Goal: Task Accomplishment & Management: Manage account settings

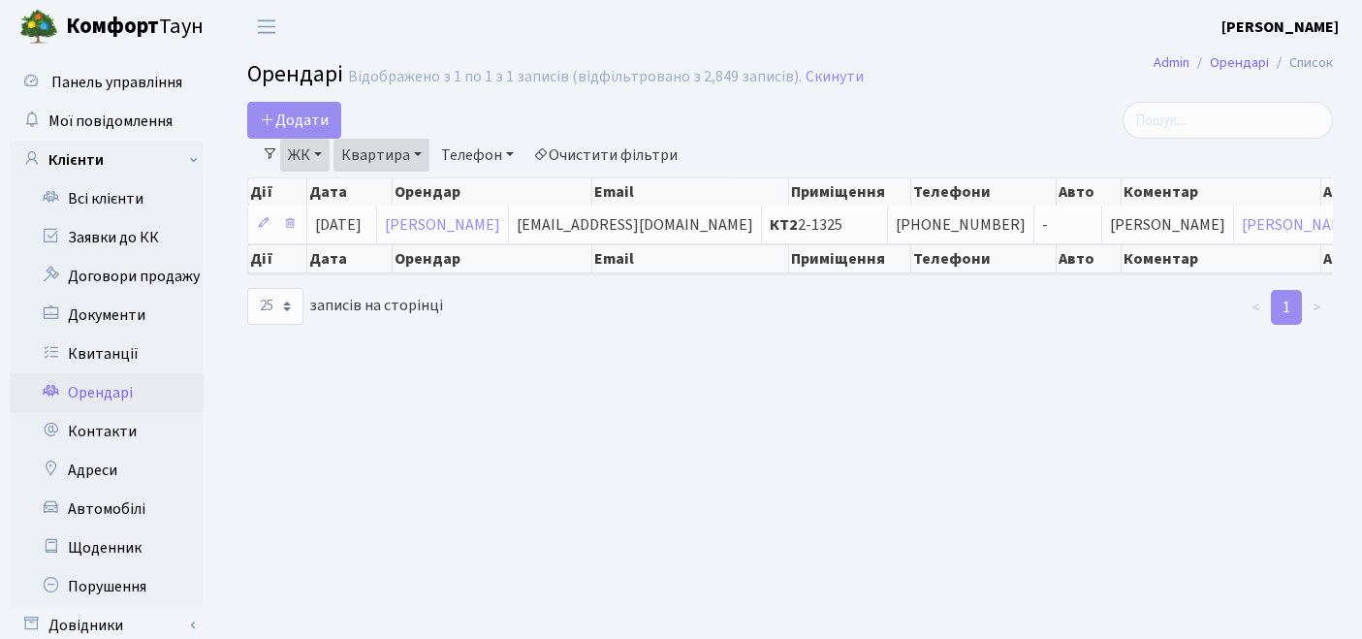
select select "25"
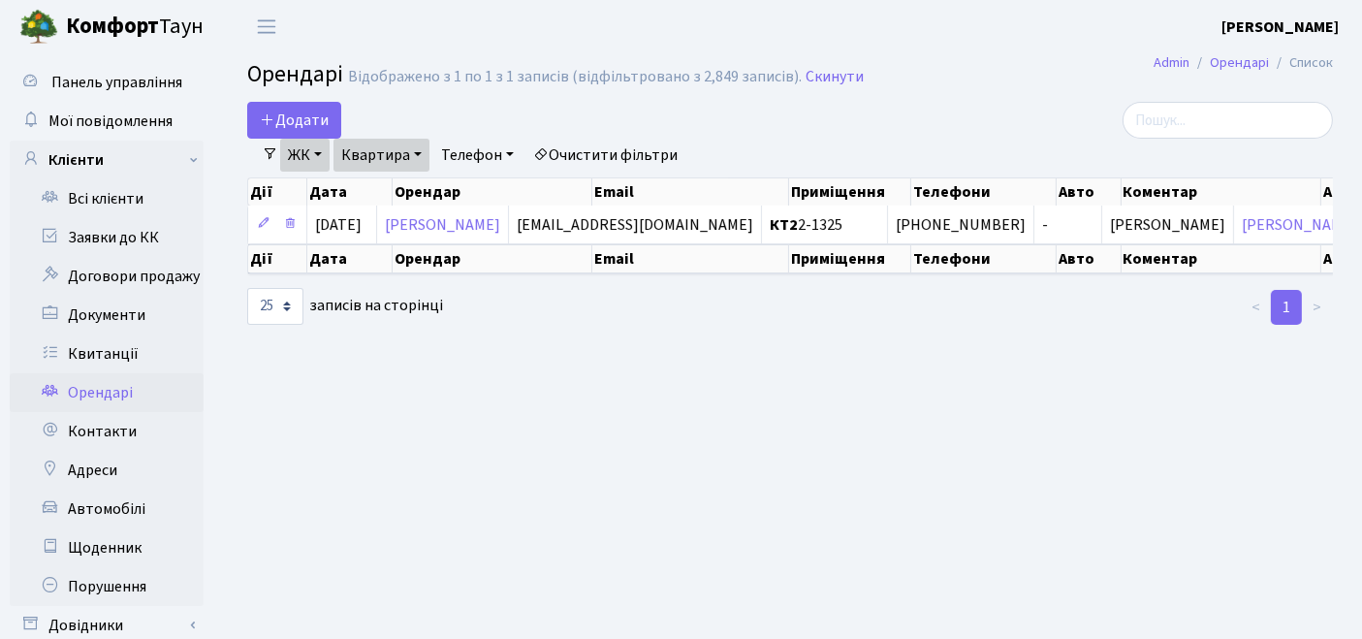
click at [612, 141] on link "Очистити фільтри" at bounding box center [605, 155] width 160 height 33
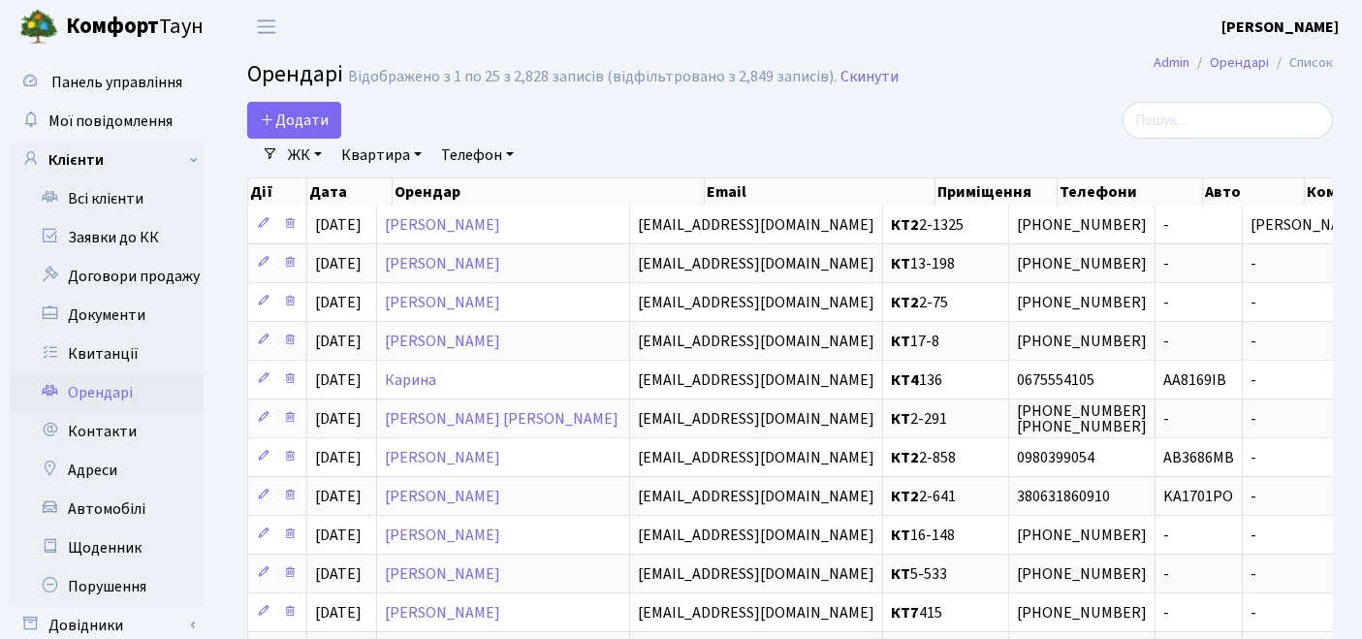
click at [291, 158] on link "ЖК" at bounding box center [304, 155] width 49 height 33
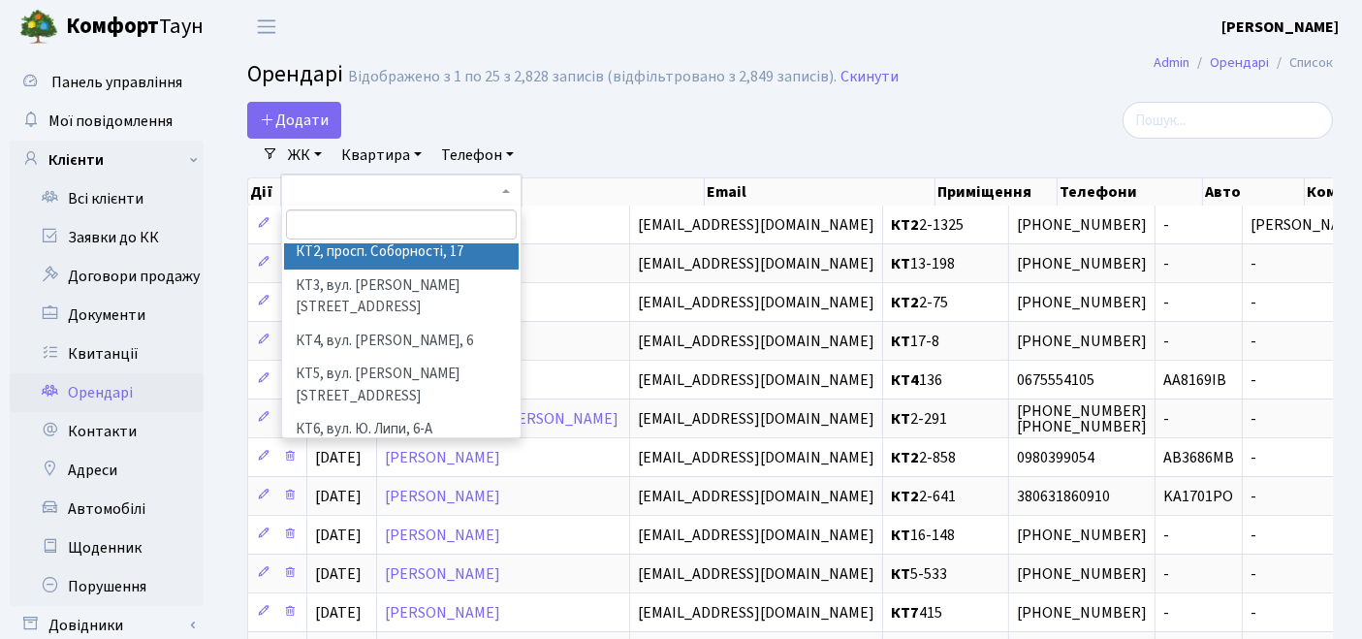
scroll to position [108, 0]
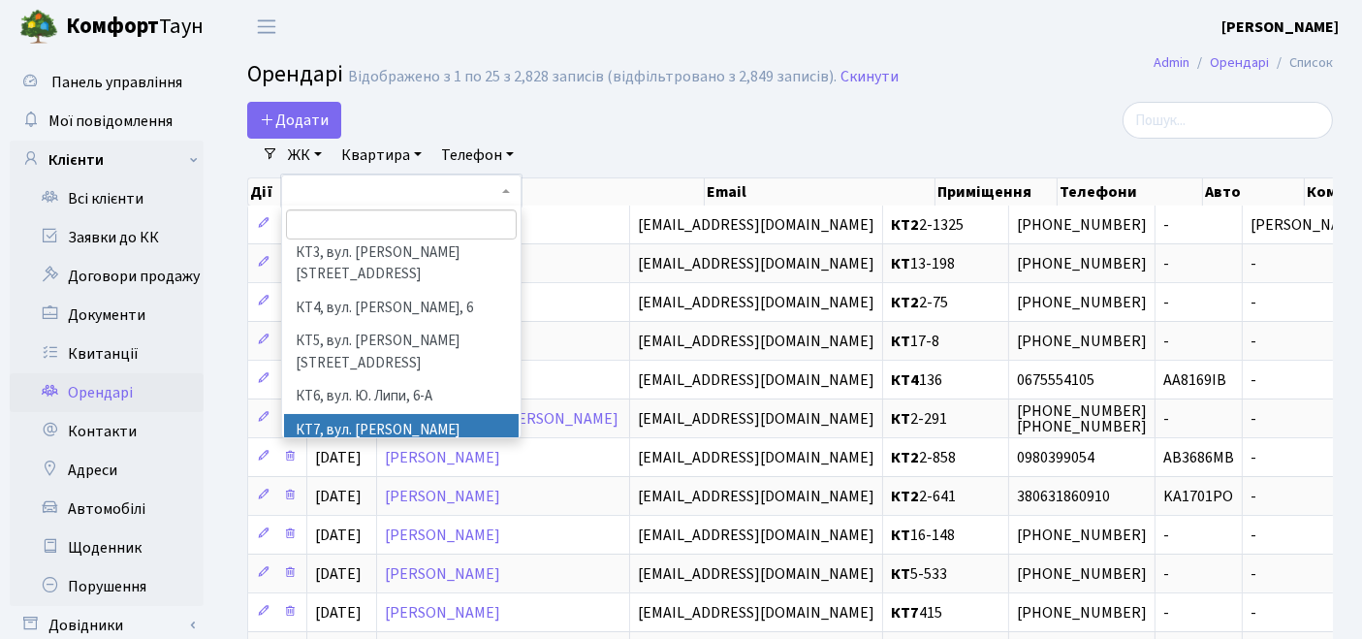
click at [322, 414] on li "КТ7, вул. [PERSON_NAME][STREET_ADDRESS]" at bounding box center [402, 441] width 236 height 55
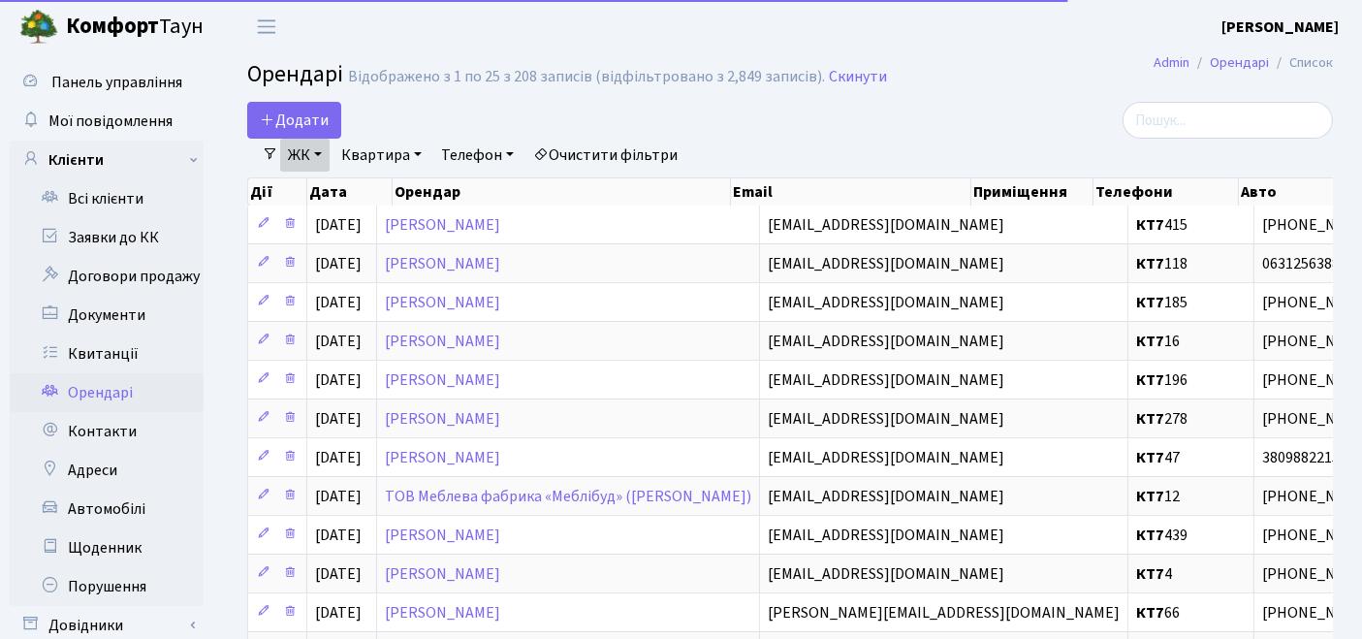
click at [361, 156] on link "Квартира" at bounding box center [381, 155] width 96 height 33
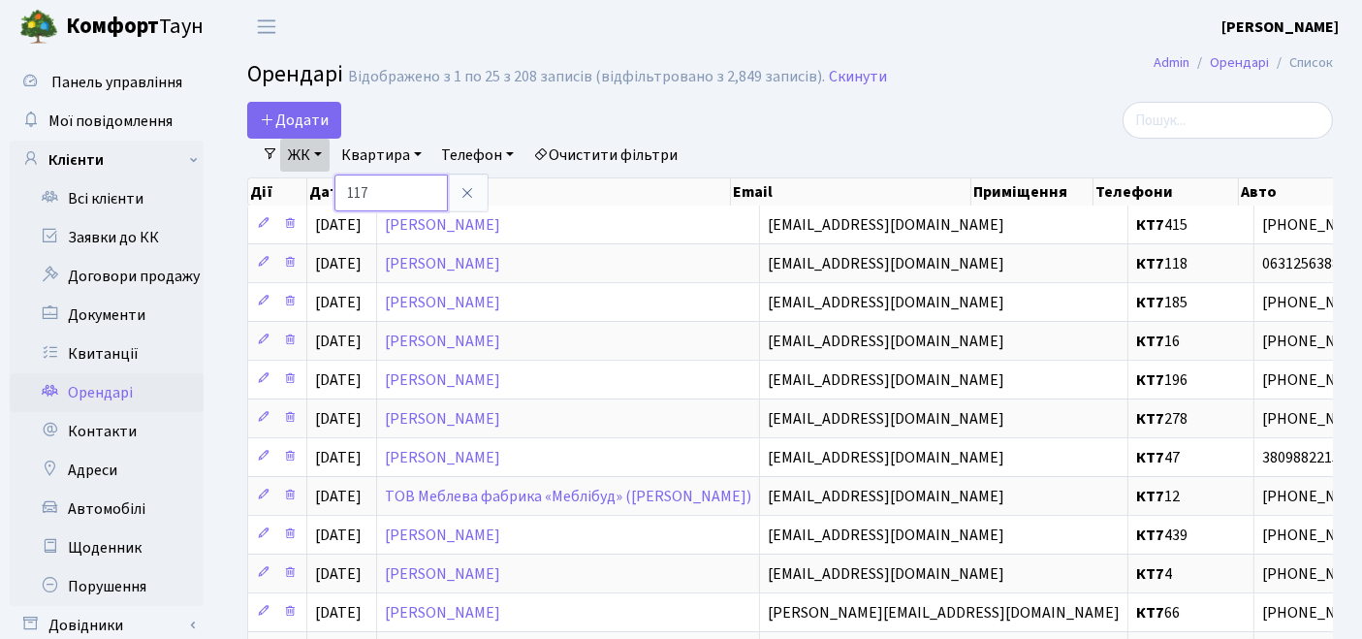
type input "117"
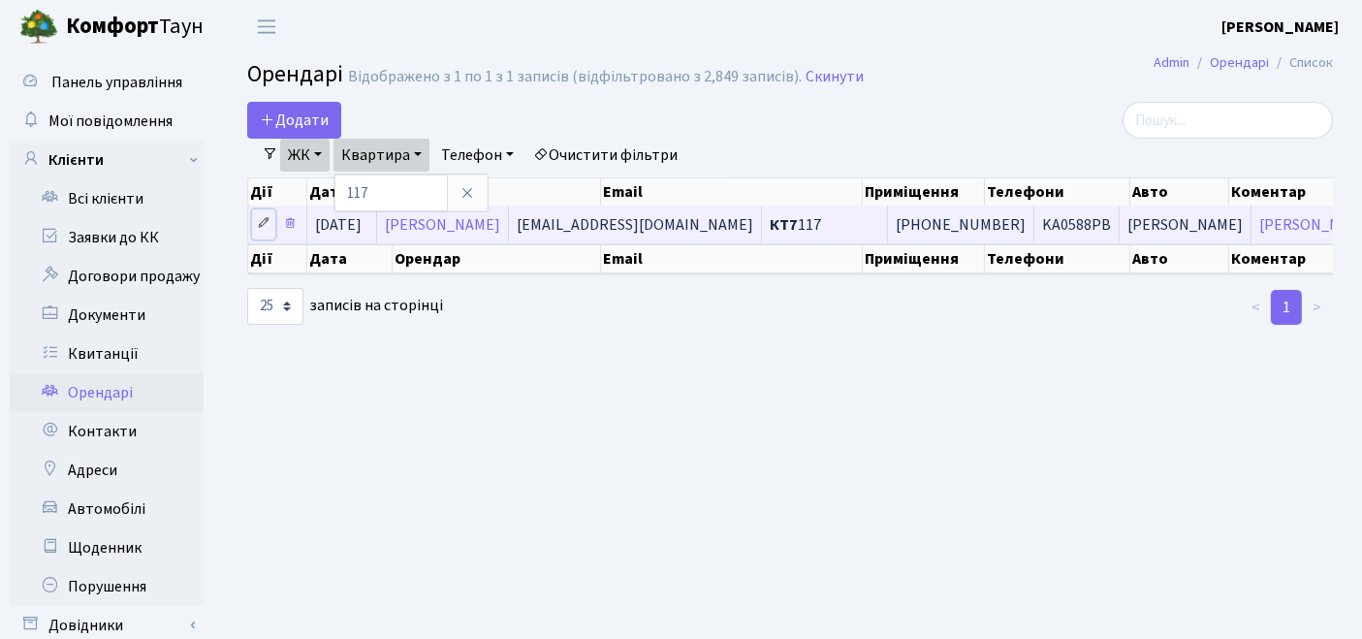
click at [263, 223] on icon at bounding box center [264, 223] width 14 height 14
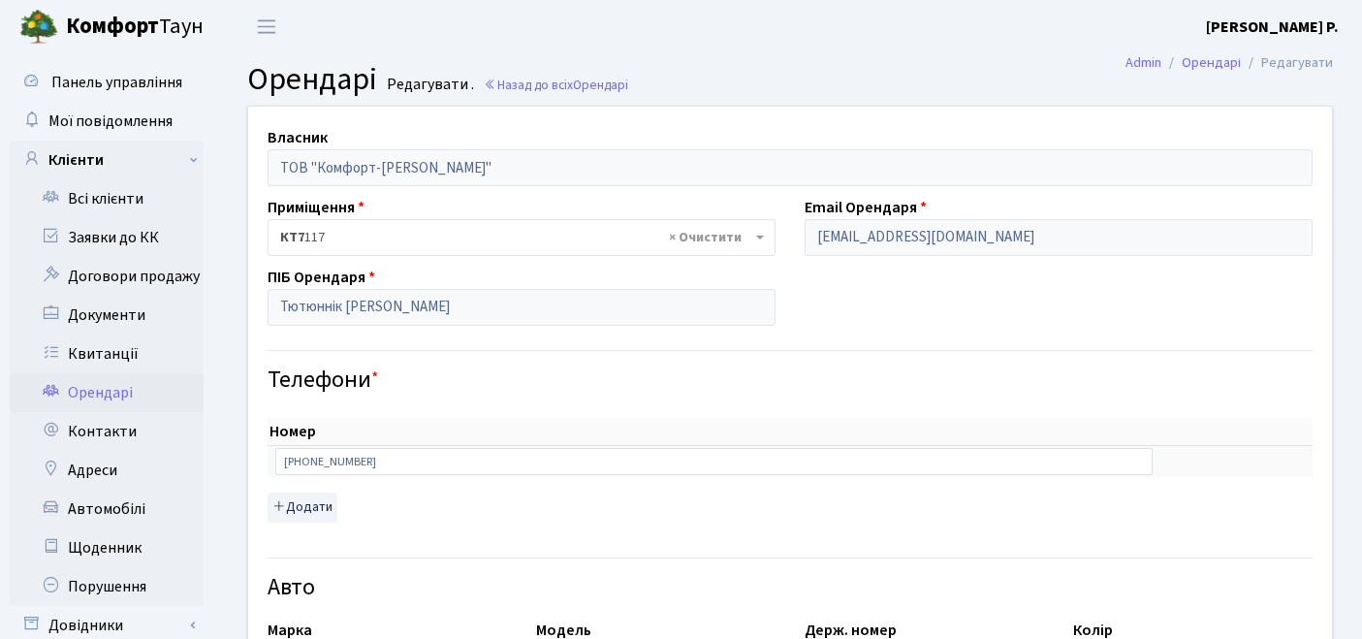
select select "155"
select select "2988"
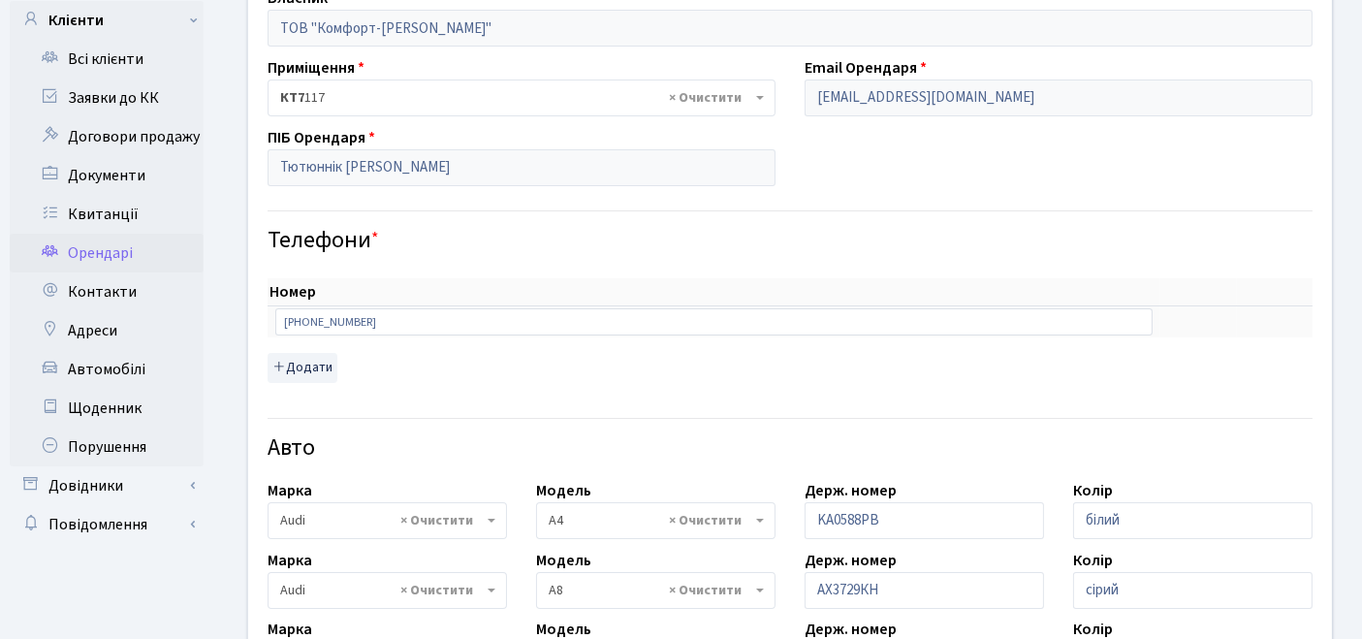
scroll to position [323, 0]
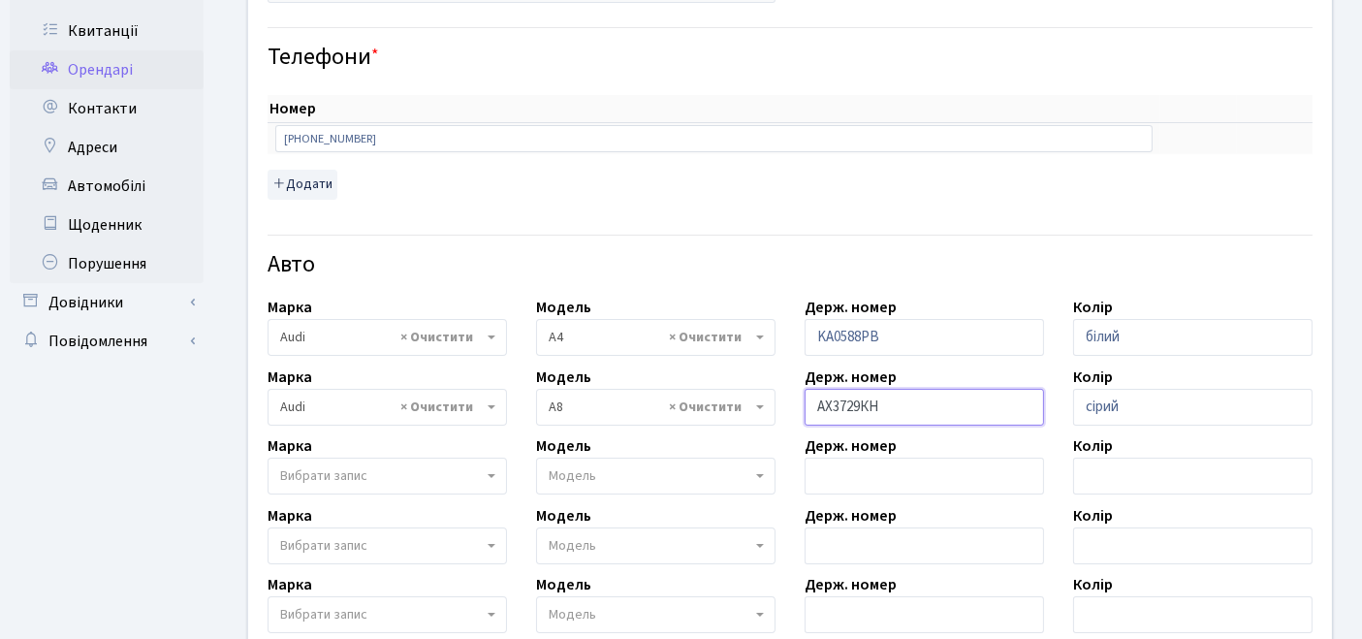
click at [887, 406] on input "АХ3729КН" at bounding box center [924, 407] width 239 height 37
type input "А"
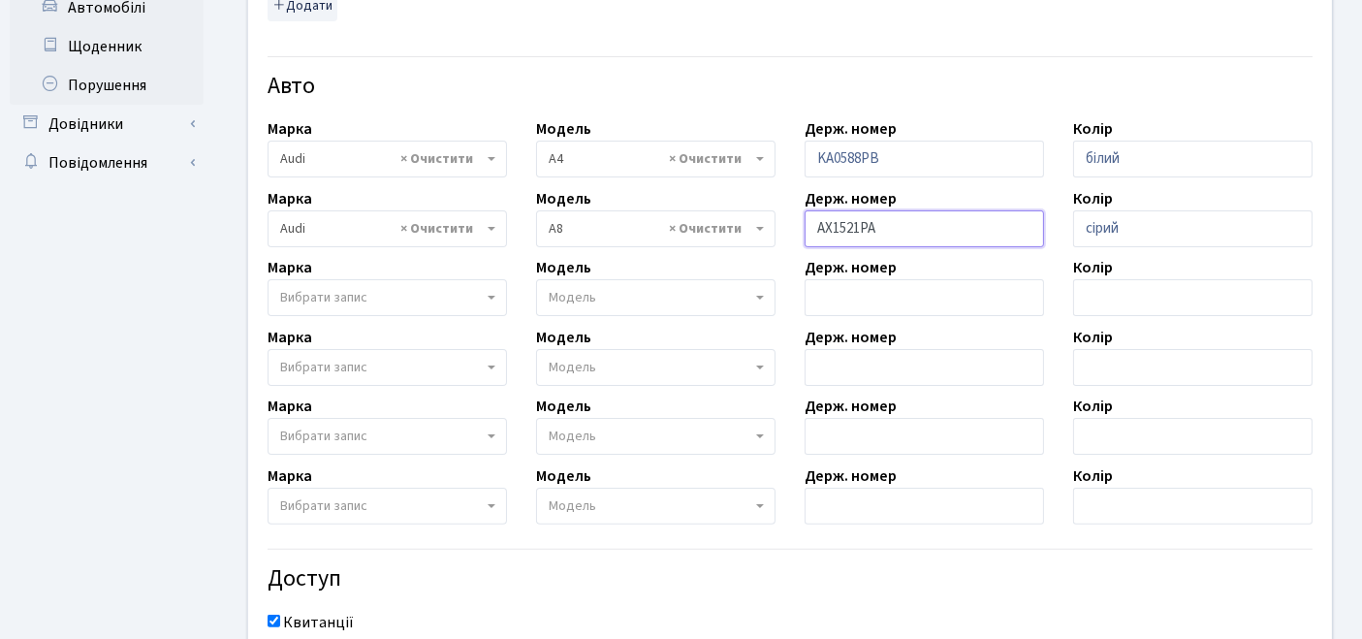
scroll to position [646, 0]
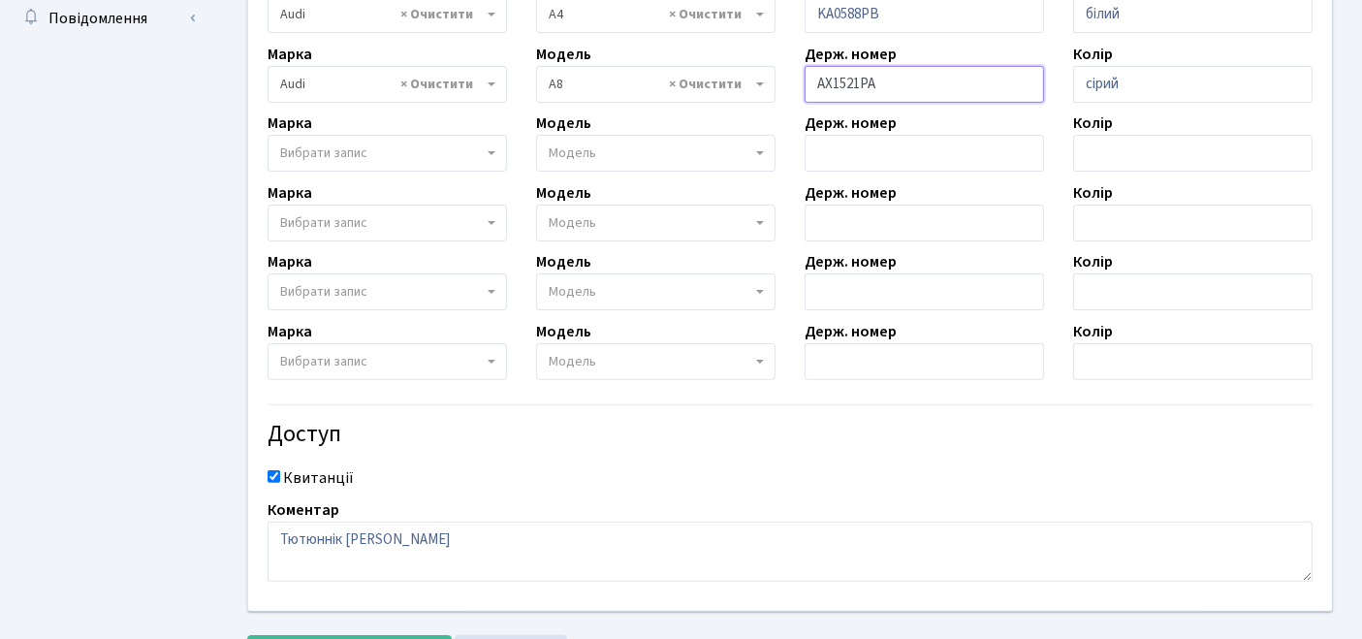
type input "АХ1521РА"
click at [796, 469] on div "Квитанції" at bounding box center [790, 477] width 1074 height 23
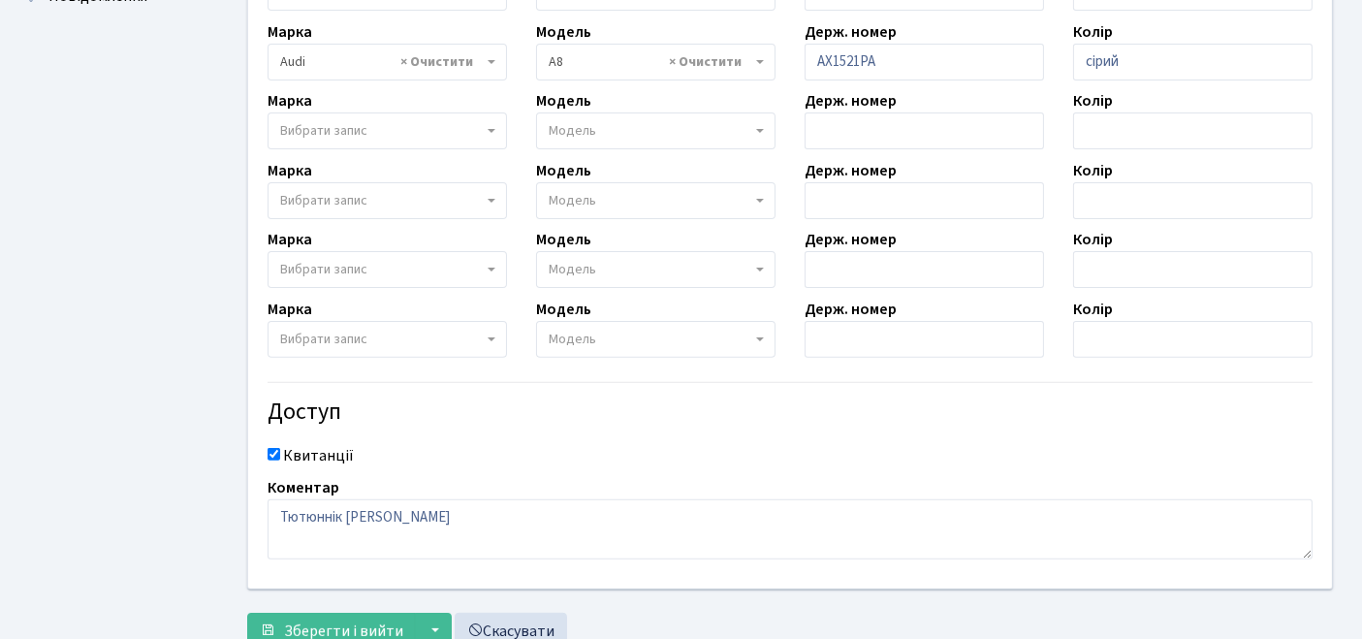
scroll to position [733, 0]
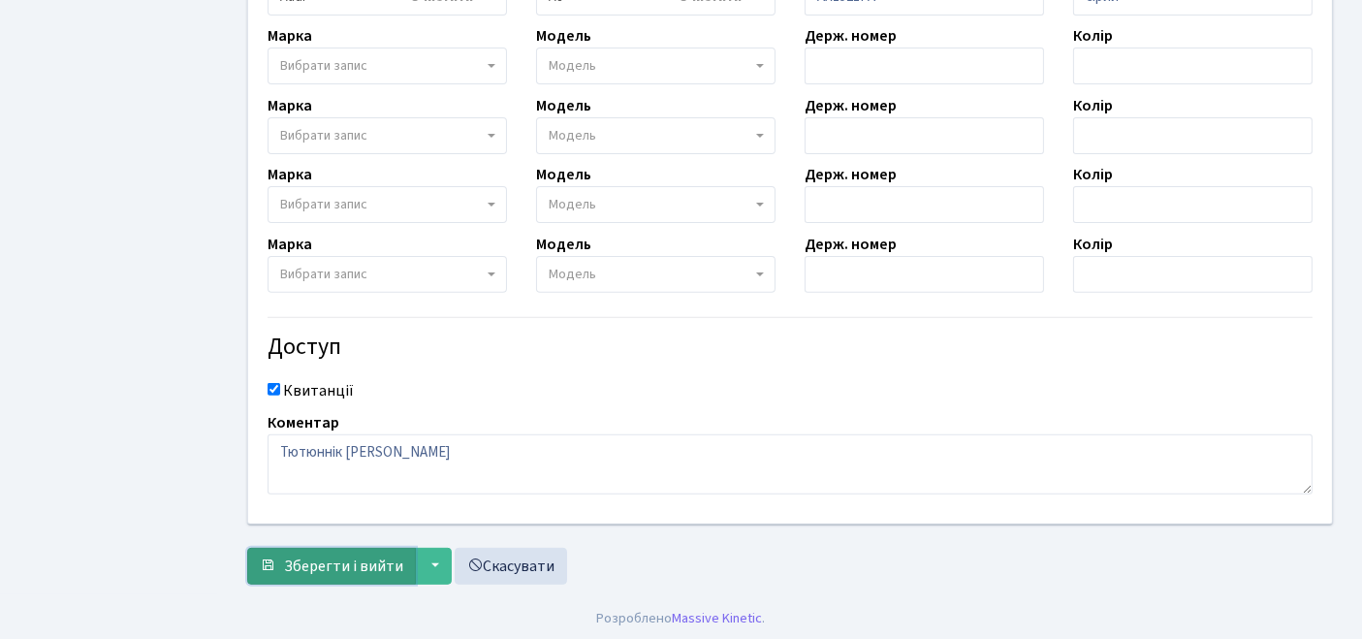
click at [312, 569] on span "Зберегти і вийти" at bounding box center [343, 565] width 119 height 21
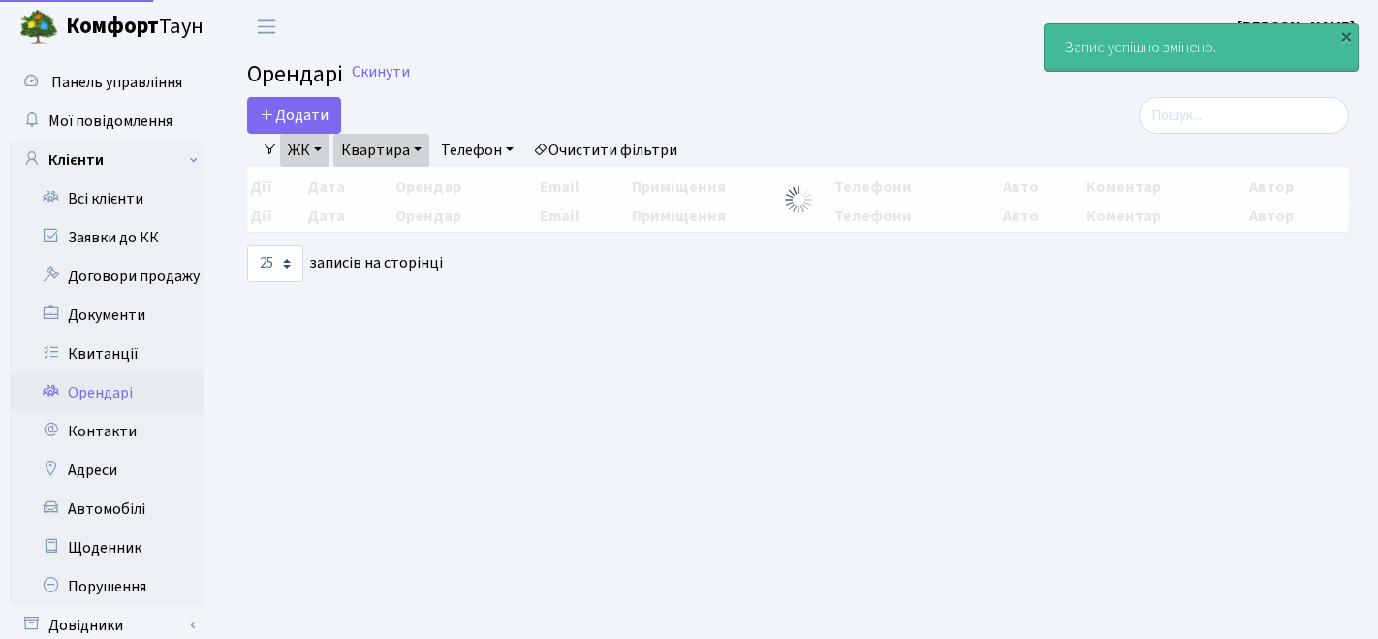
select select "25"
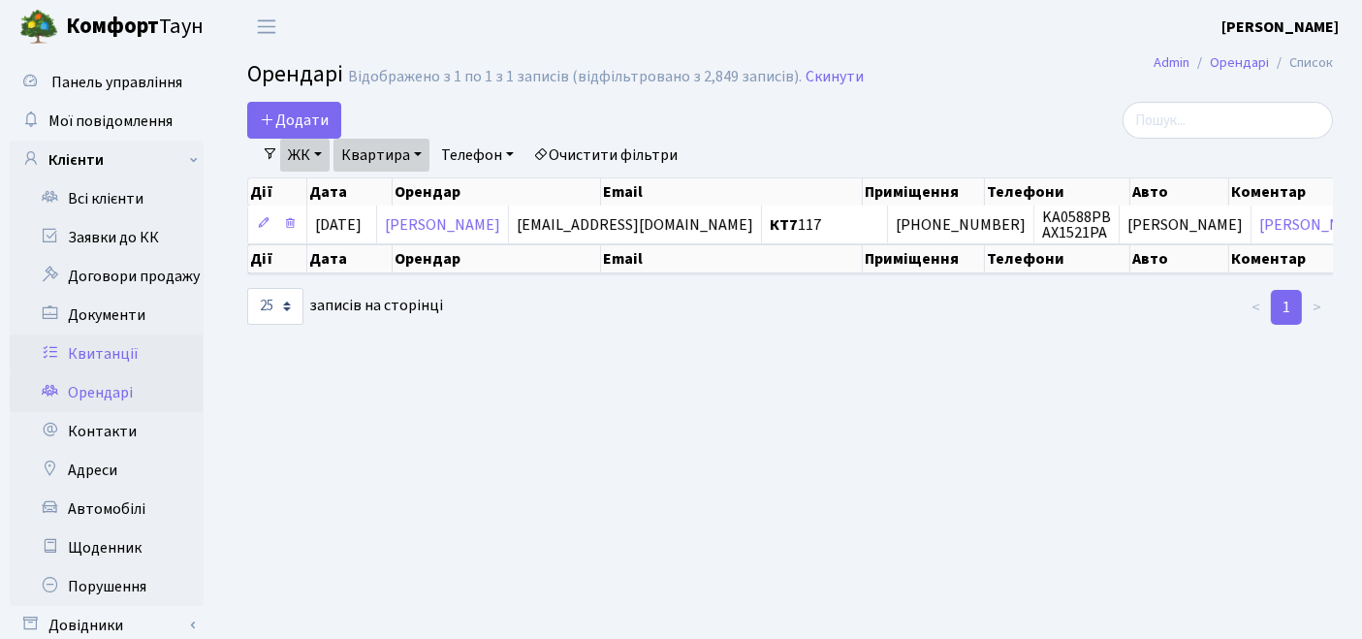
click at [121, 358] on link "Квитанції" at bounding box center [107, 353] width 194 height 39
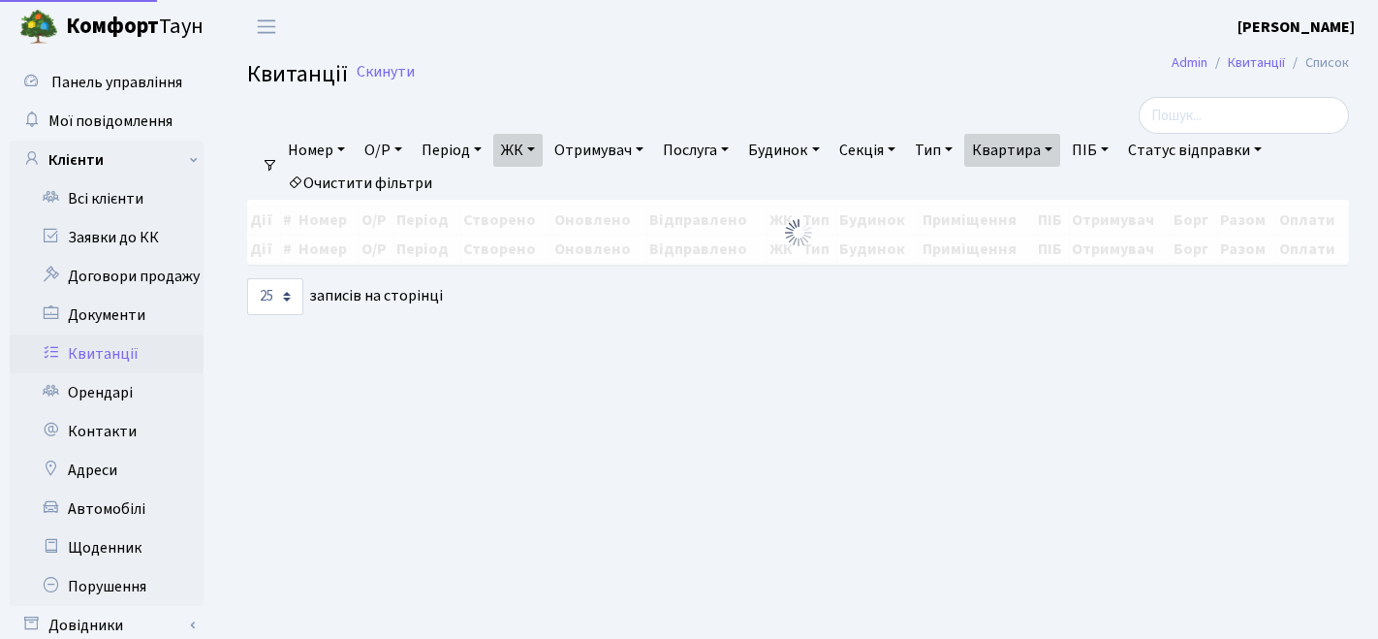
select select "25"
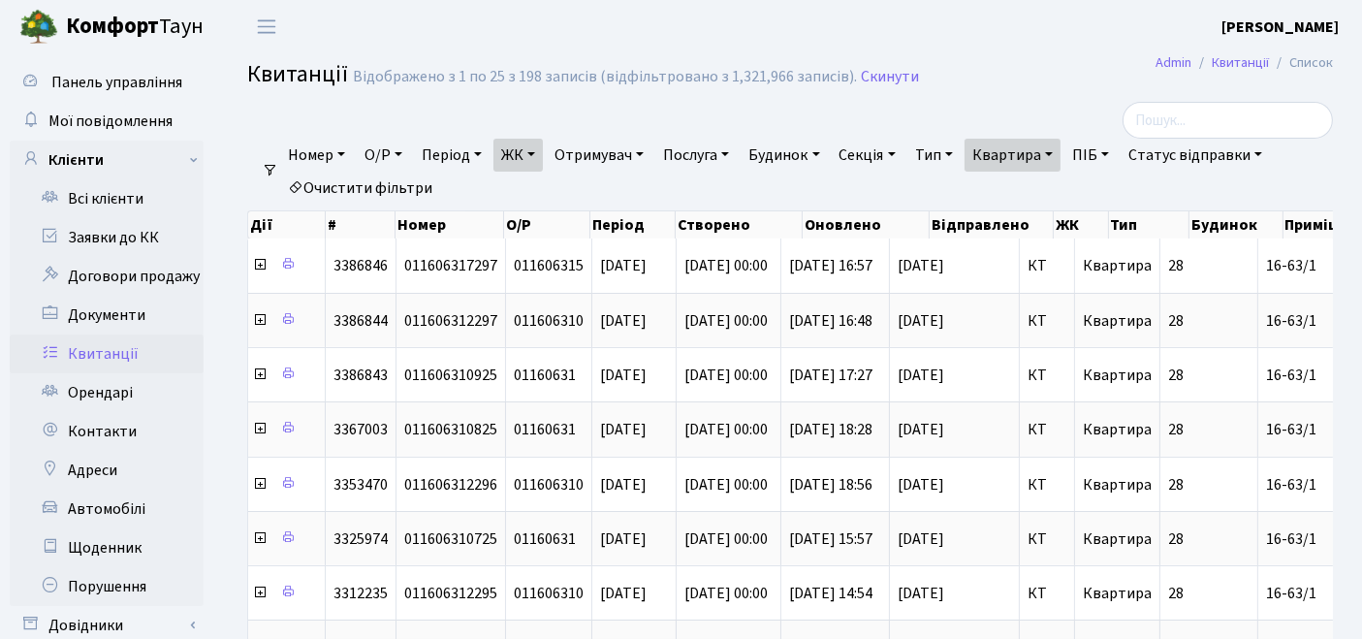
click at [379, 184] on link "Очистити фільтри" at bounding box center [360, 188] width 160 height 33
select select
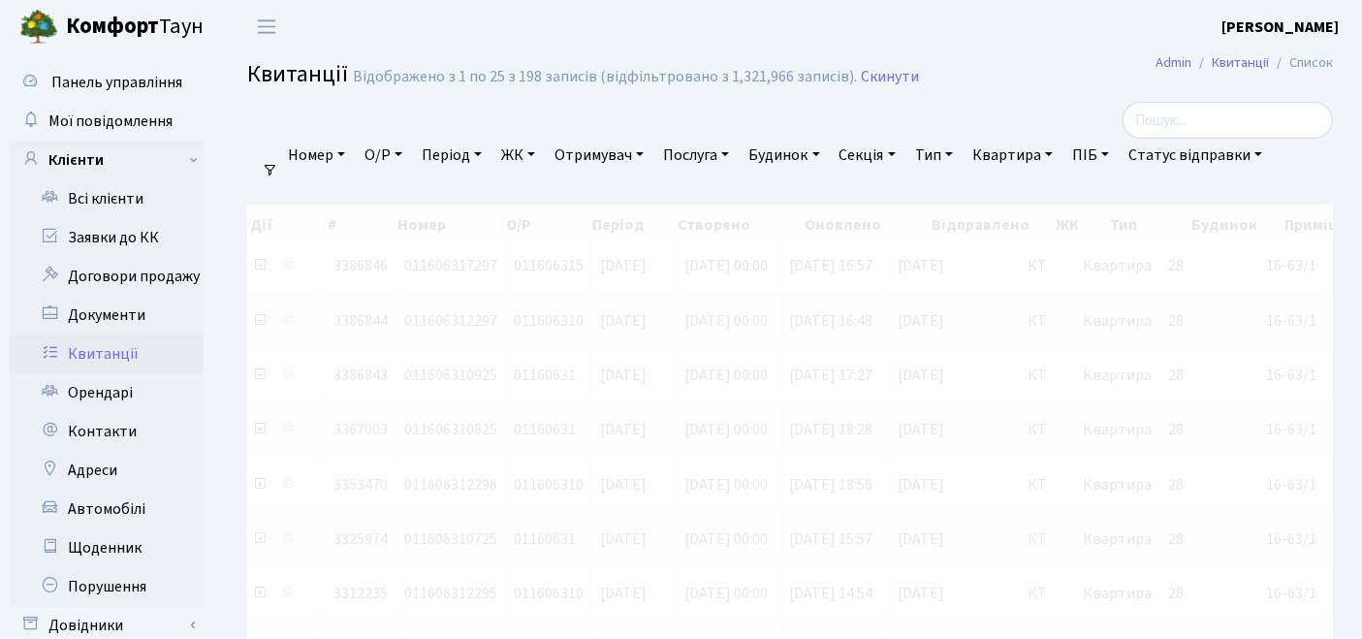
click at [534, 155] on link "ЖК" at bounding box center [517, 155] width 49 height 33
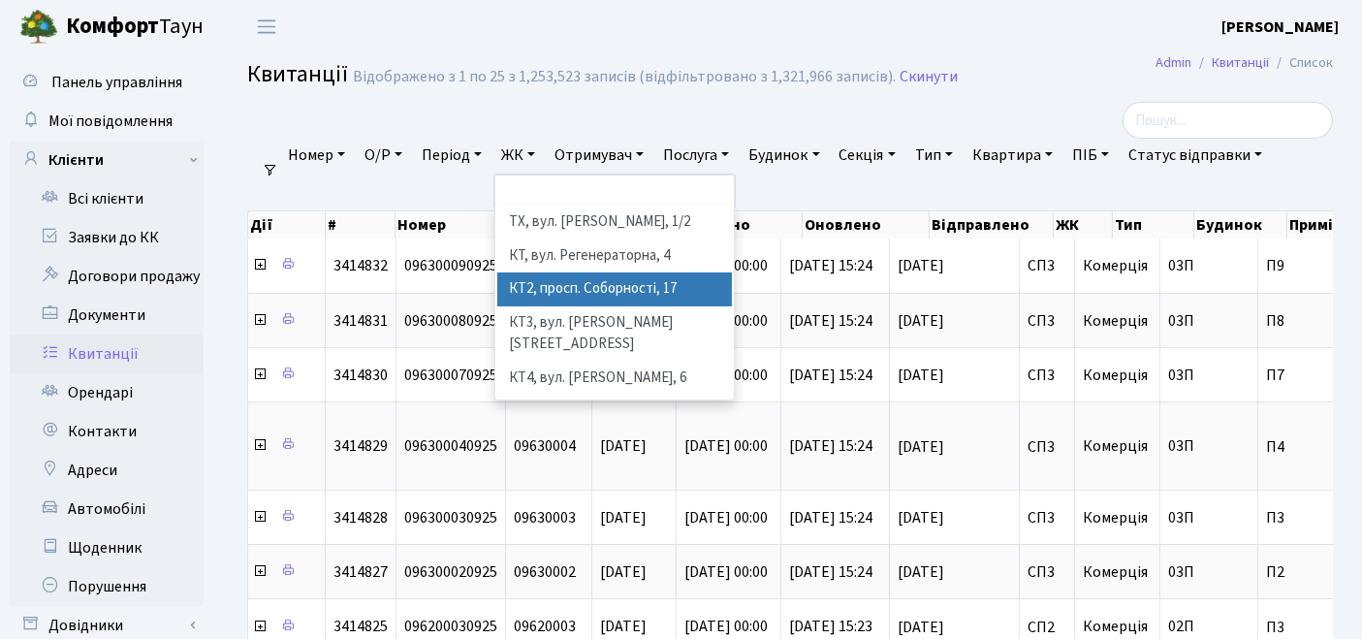
scroll to position [108, 0]
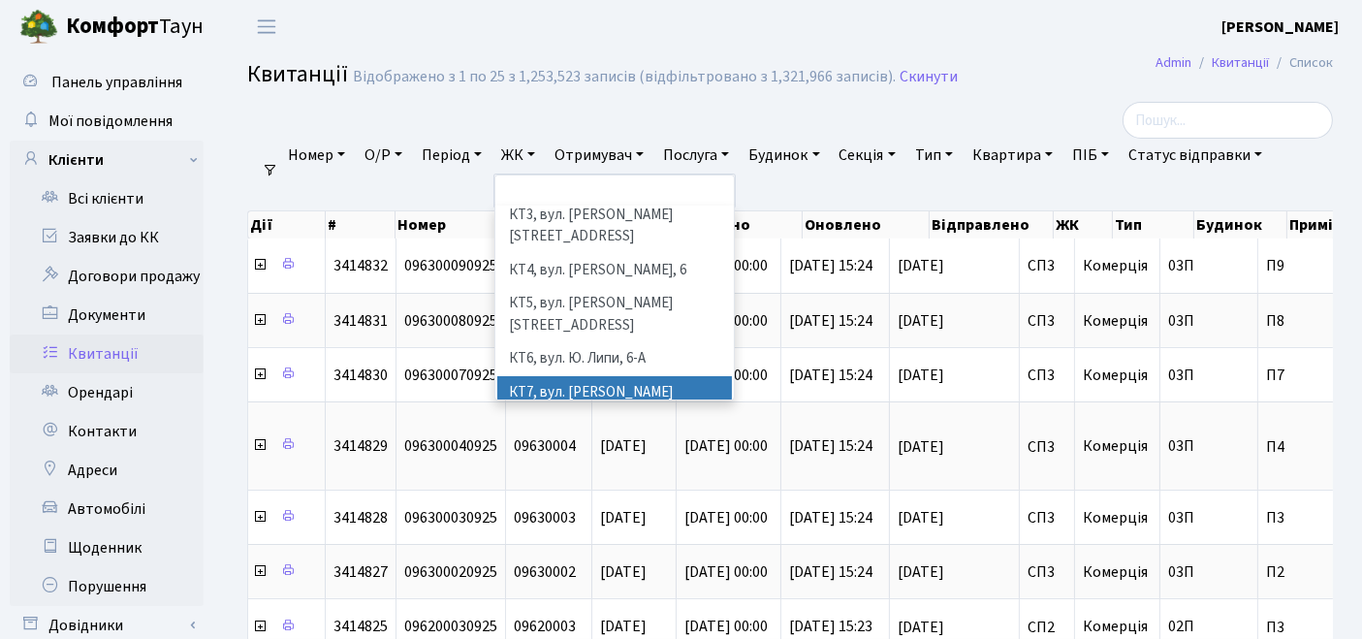
click at [585, 376] on li "КТ7, вул. [PERSON_NAME][STREET_ADDRESS]" at bounding box center [615, 403] width 236 height 55
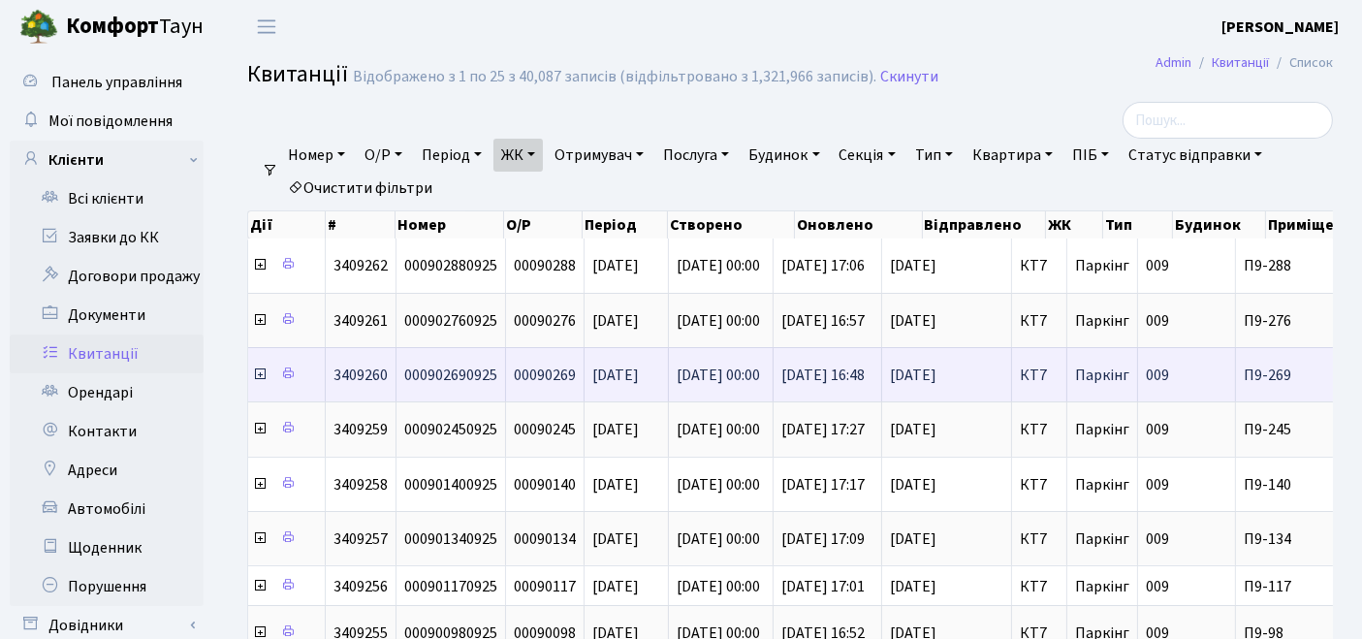
click at [579, 347] on td "00090269" at bounding box center [545, 374] width 79 height 54
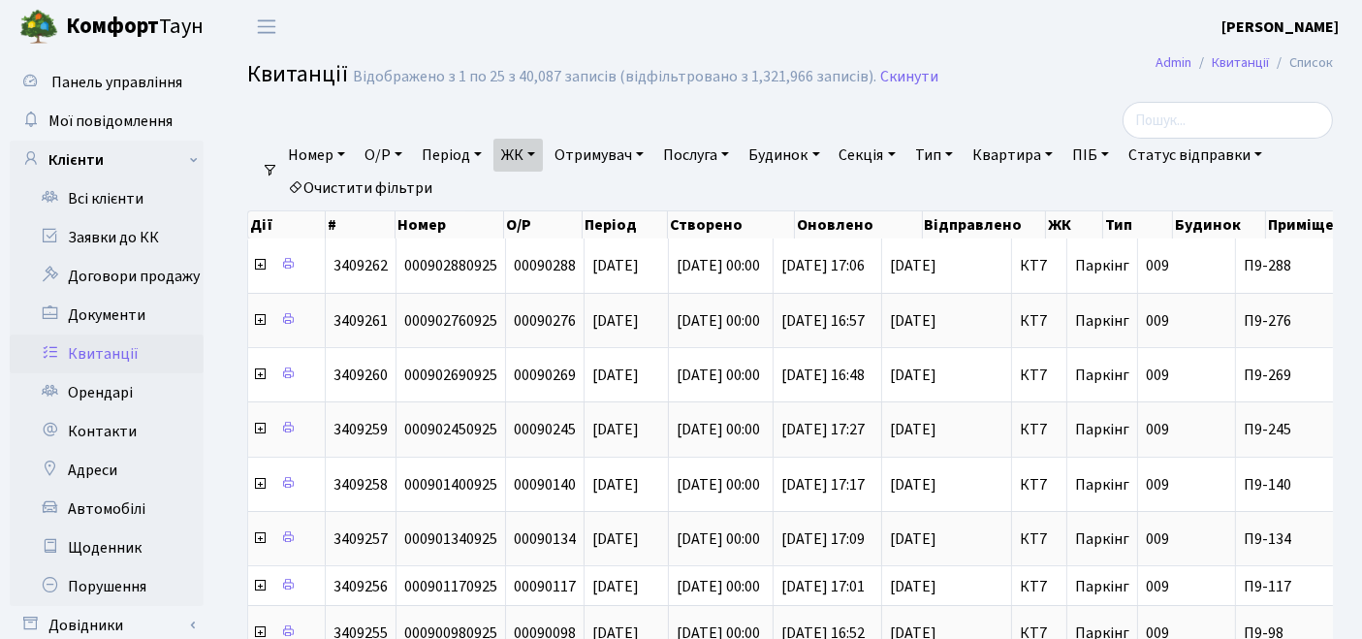
drag, startPoint x: 1027, startPoint y: 159, endPoint x: 1035, endPoint y: 175, distance: 18.6
click at [1028, 159] on link "Квартира" at bounding box center [1013, 155] width 96 height 33
click at [525, 159] on link "ЖК" at bounding box center [517, 155] width 49 height 33
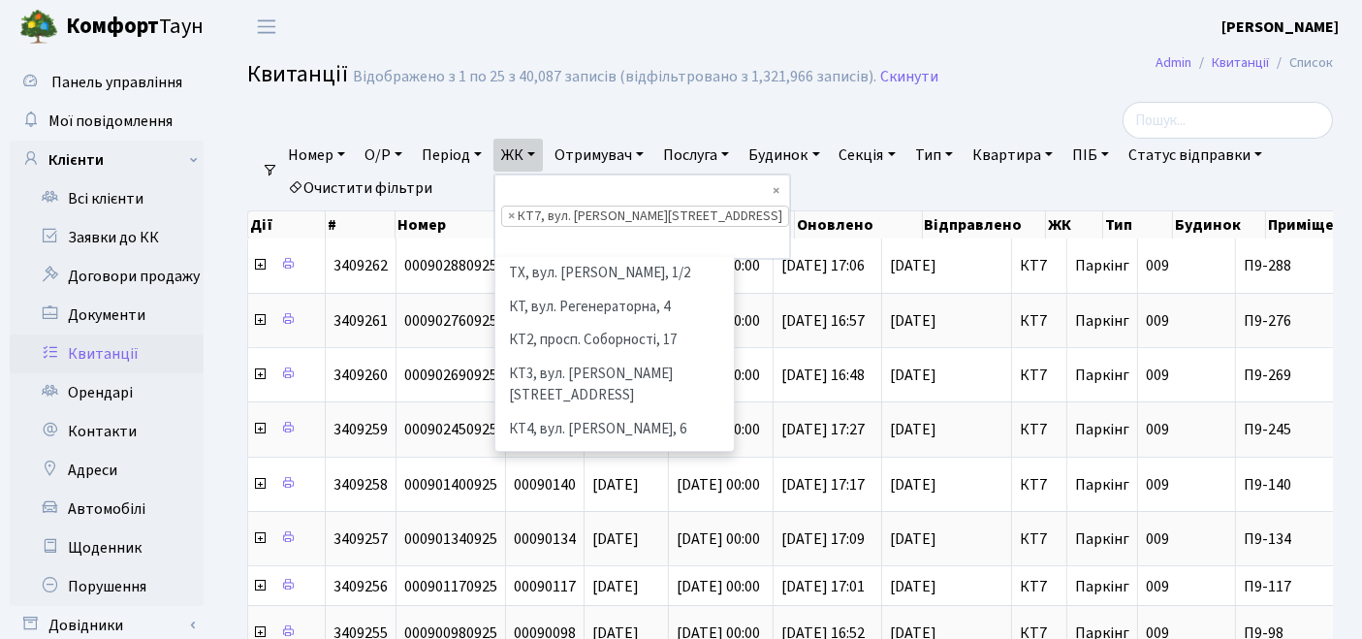
scroll to position [200, 0]
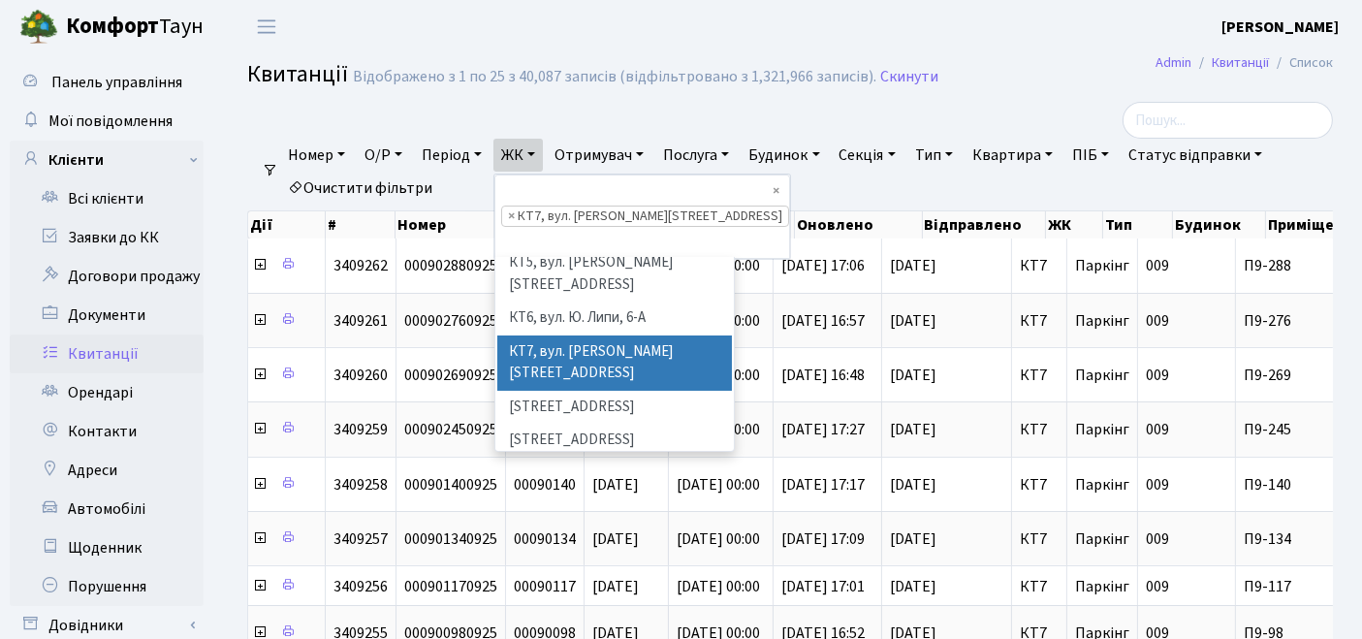
click at [1004, 158] on link "Квартира" at bounding box center [1013, 155] width 96 height 33
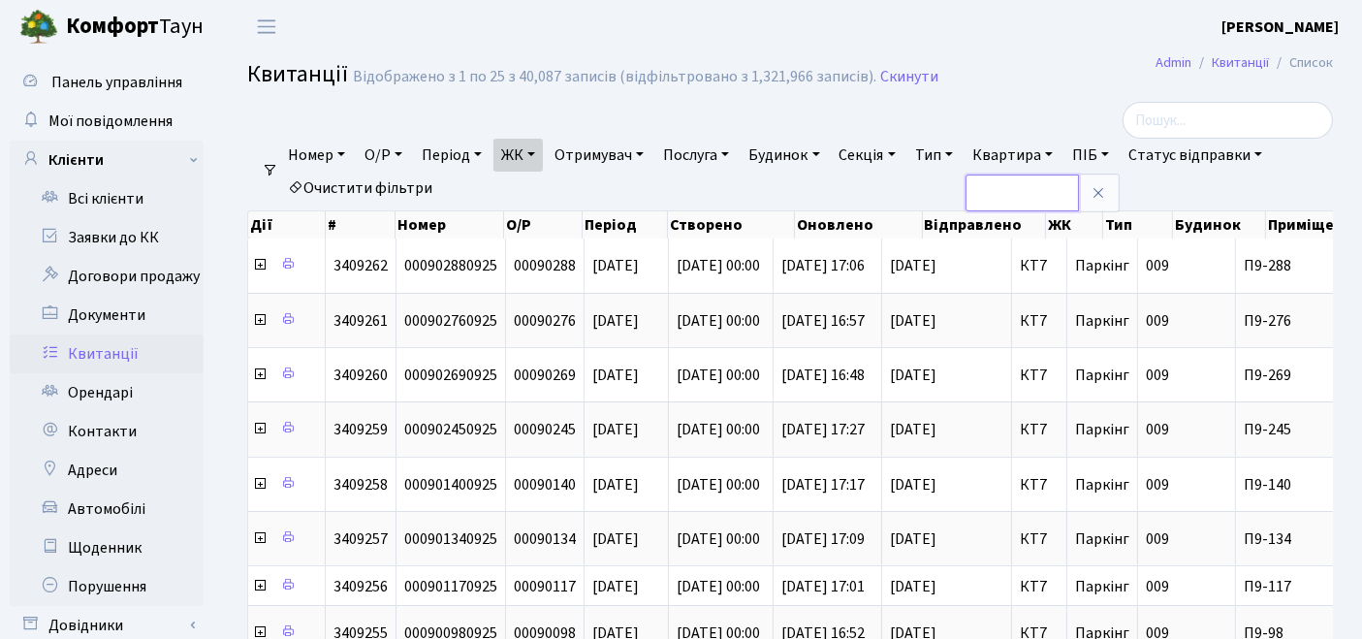
type input "1"
click at [346, 198] on link "Очистити фільтри" at bounding box center [360, 188] width 160 height 33
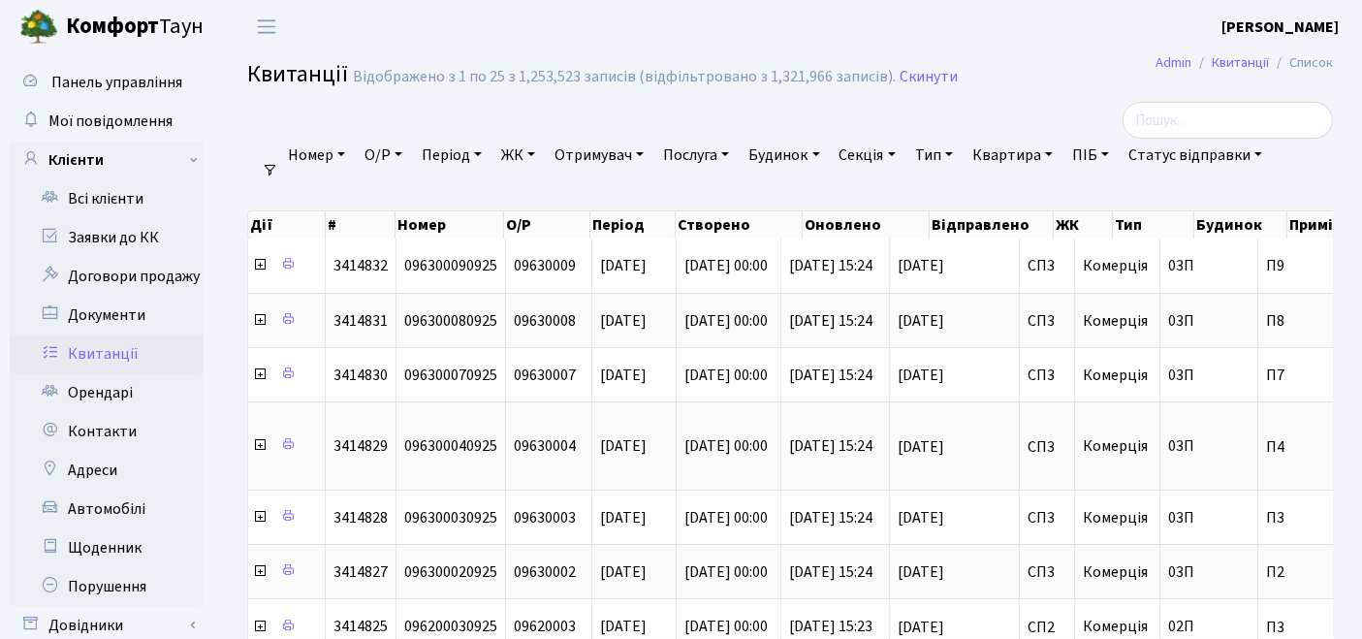
click at [528, 150] on link "ЖК" at bounding box center [517, 155] width 49 height 33
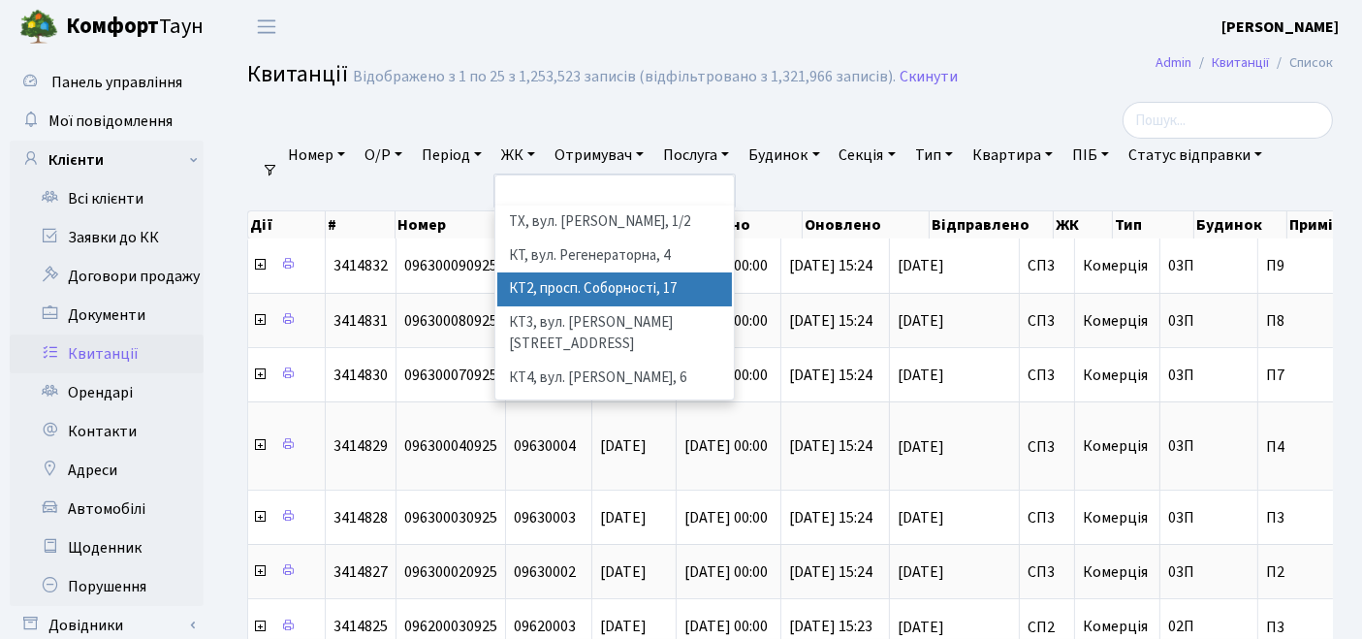
click at [540, 278] on li "КТ2, просп. Соборності, 17" at bounding box center [615, 289] width 236 height 34
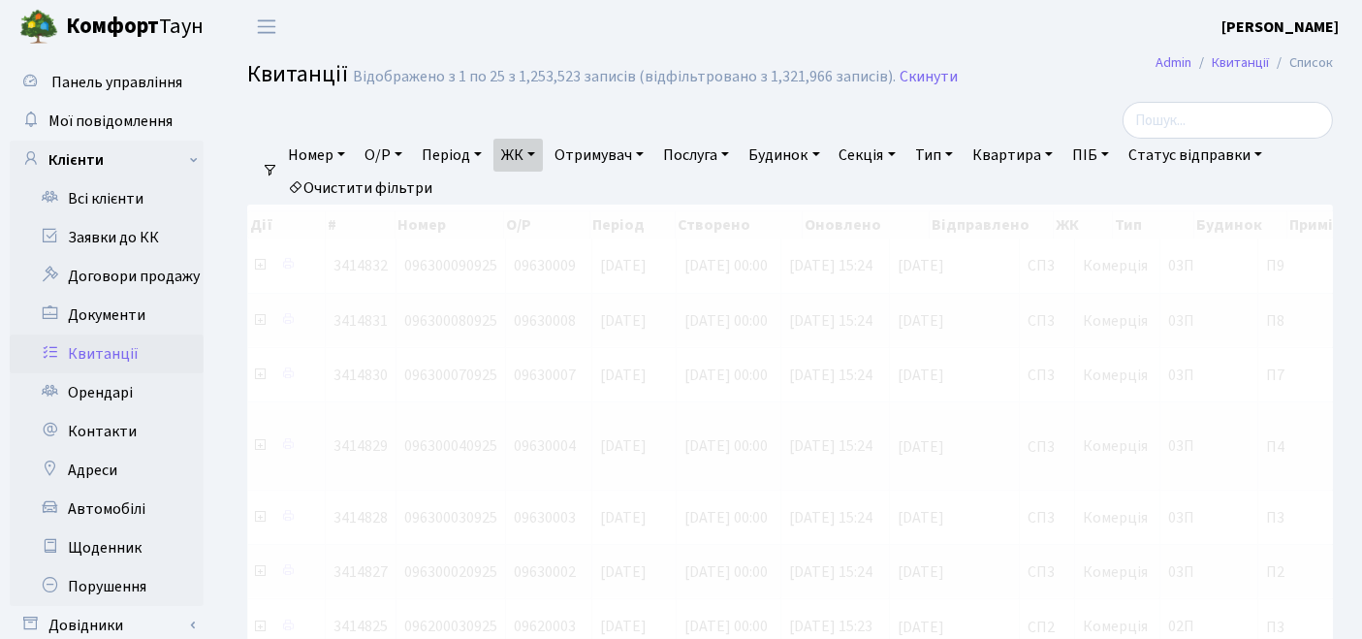
click at [1020, 155] on link "Квартира" at bounding box center [1013, 155] width 96 height 33
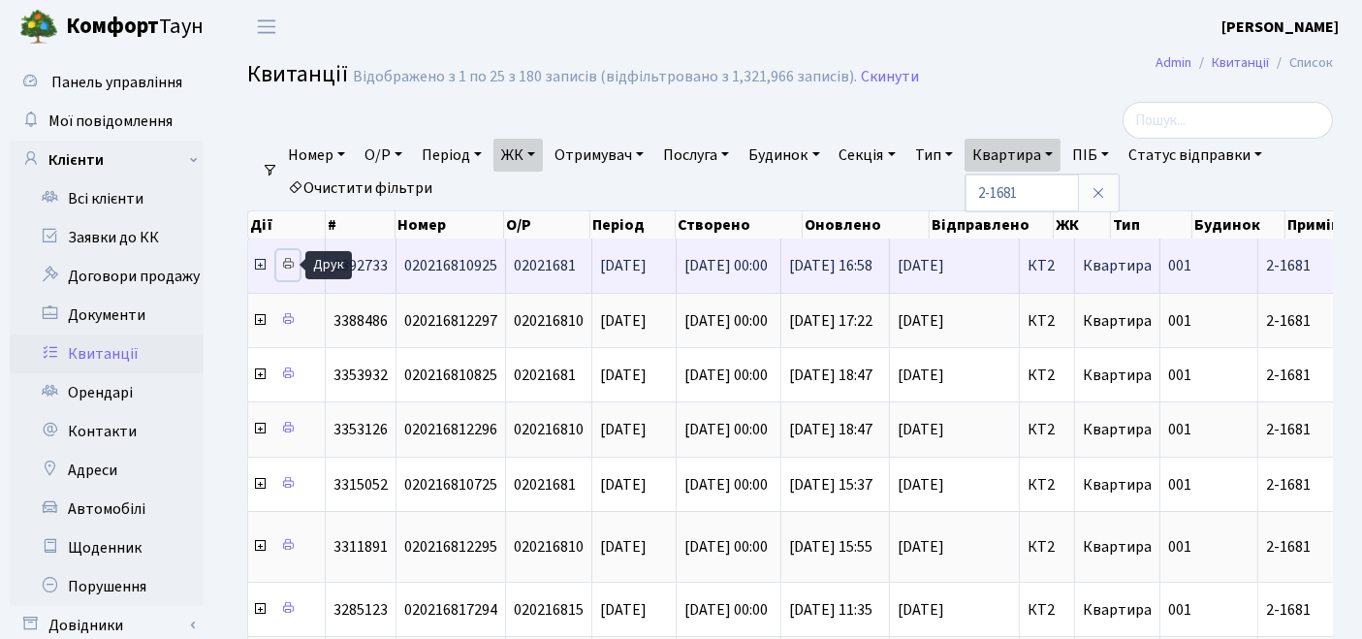
click at [283, 267] on icon at bounding box center [288, 264] width 14 height 14
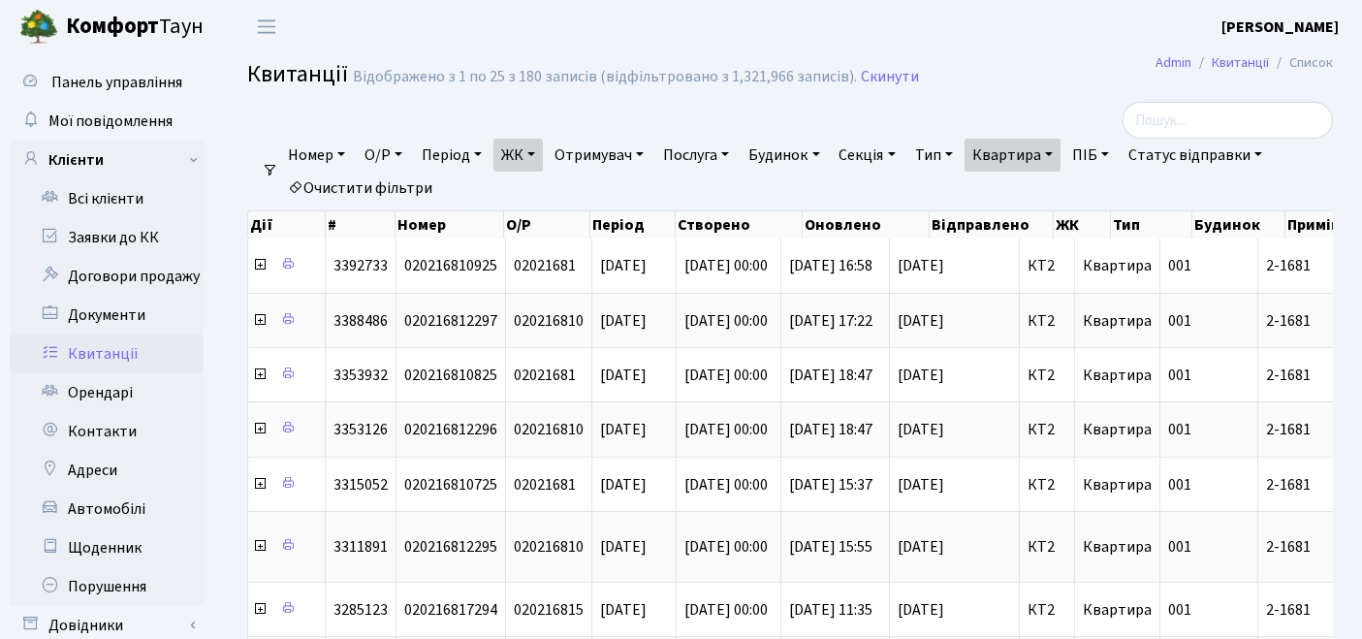
click at [398, 178] on link "Очистити фільтри" at bounding box center [360, 188] width 160 height 33
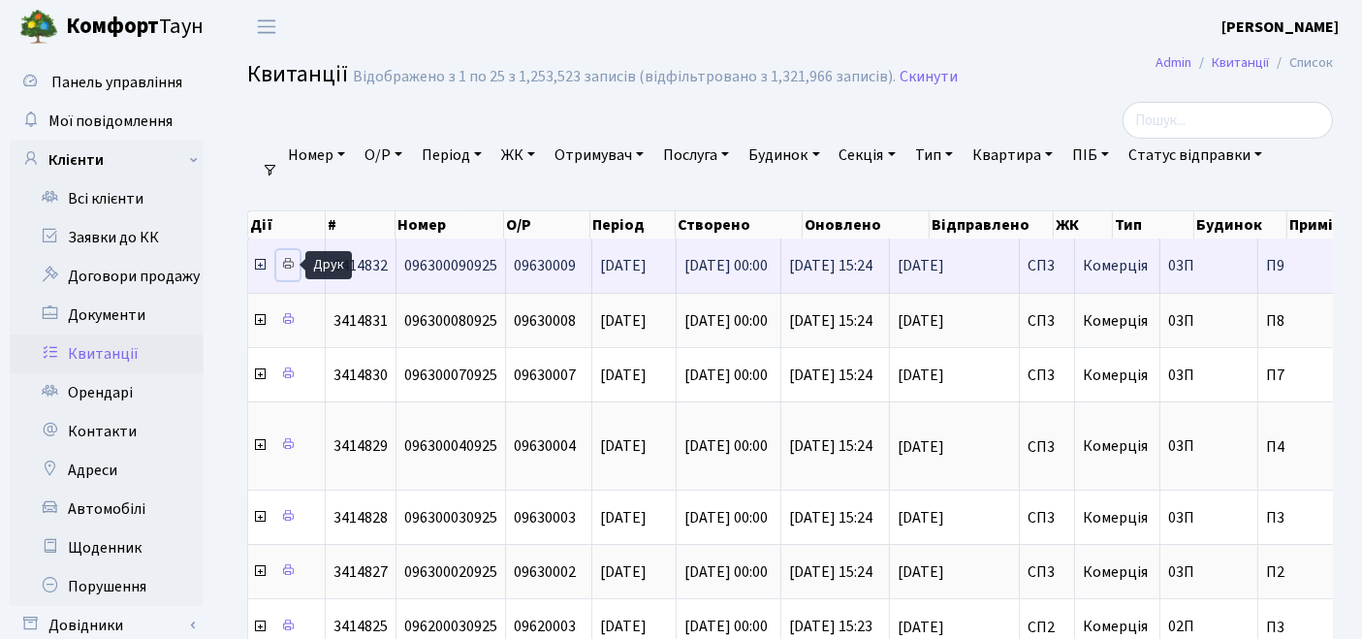
click at [290, 264] on icon at bounding box center [288, 264] width 14 height 14
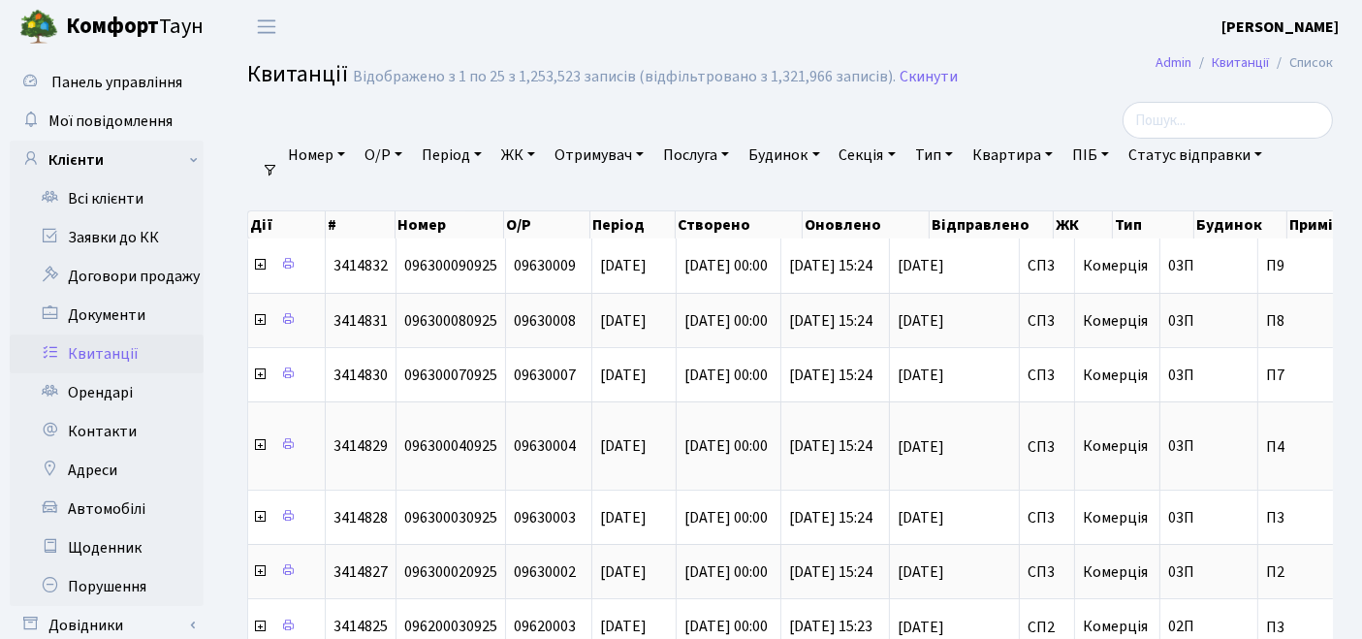
click at [533, 154] on link "ЖК" at bounding box center [517, 155] width 49 height 33
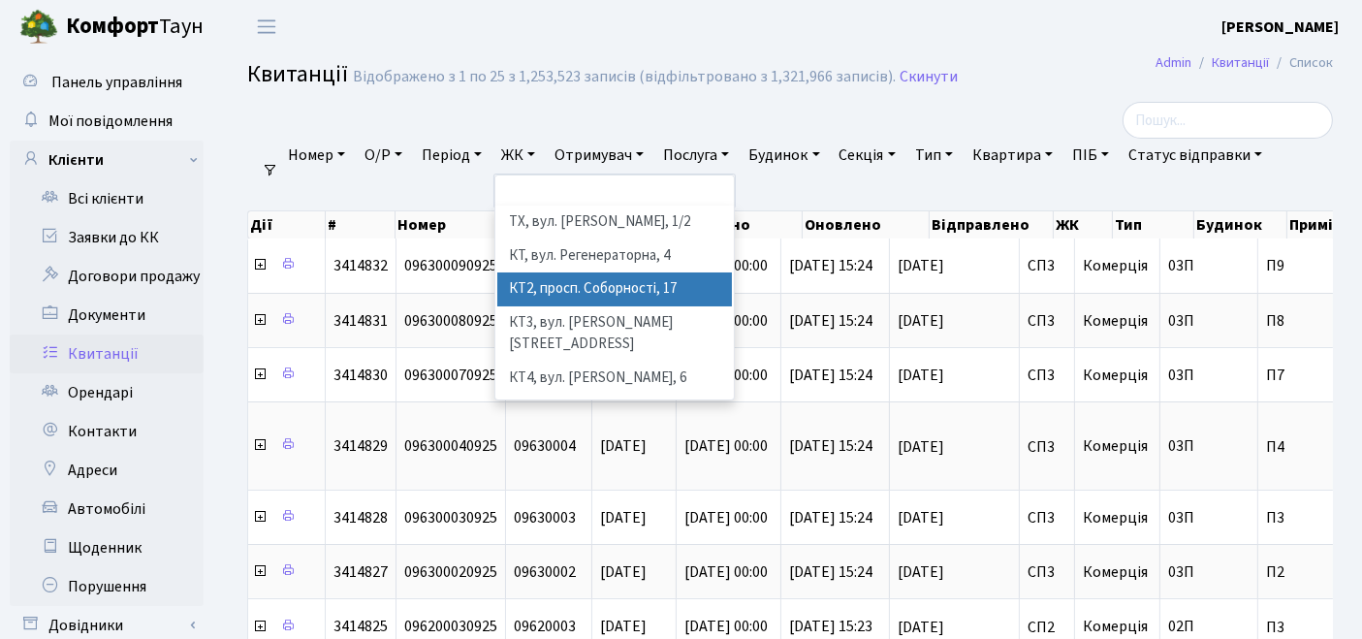
click at [588, 286] on li "КТ2, просп. Соборності, 17" at bounding box center [615, 289] width 236 height 34
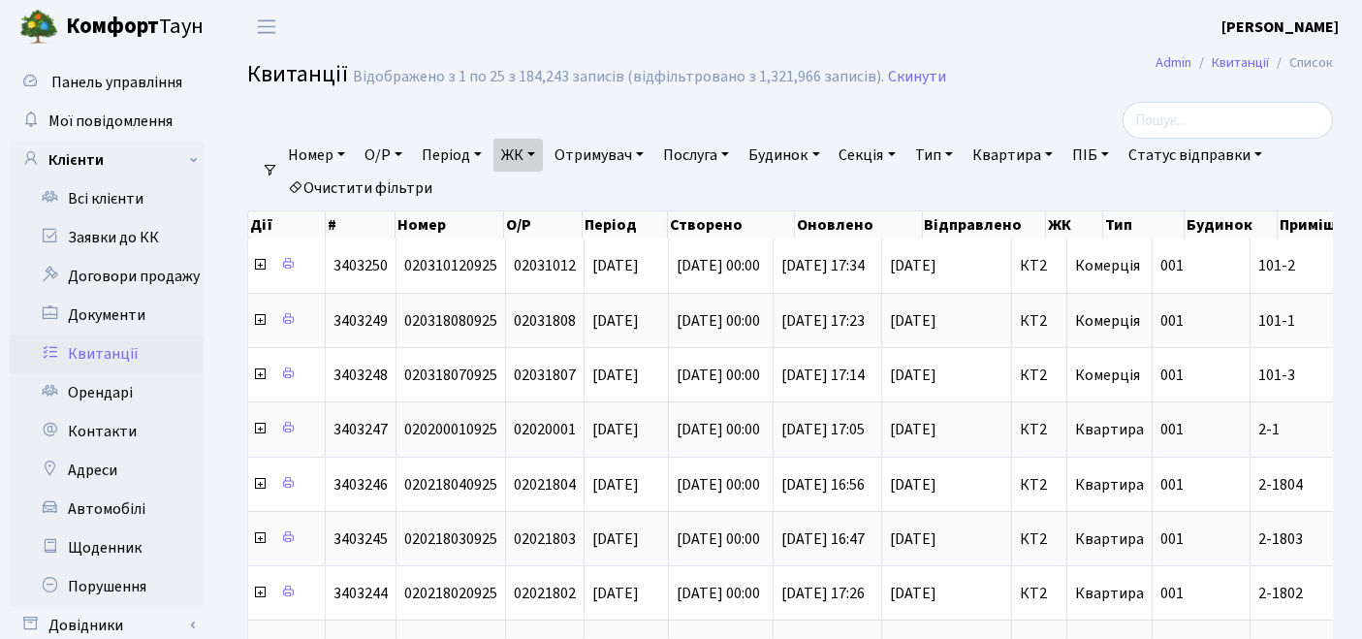
click at [1028, 154] on link "Квартира" at bounding box center [1013, 155] width 96 height 33
type input "2-1681"
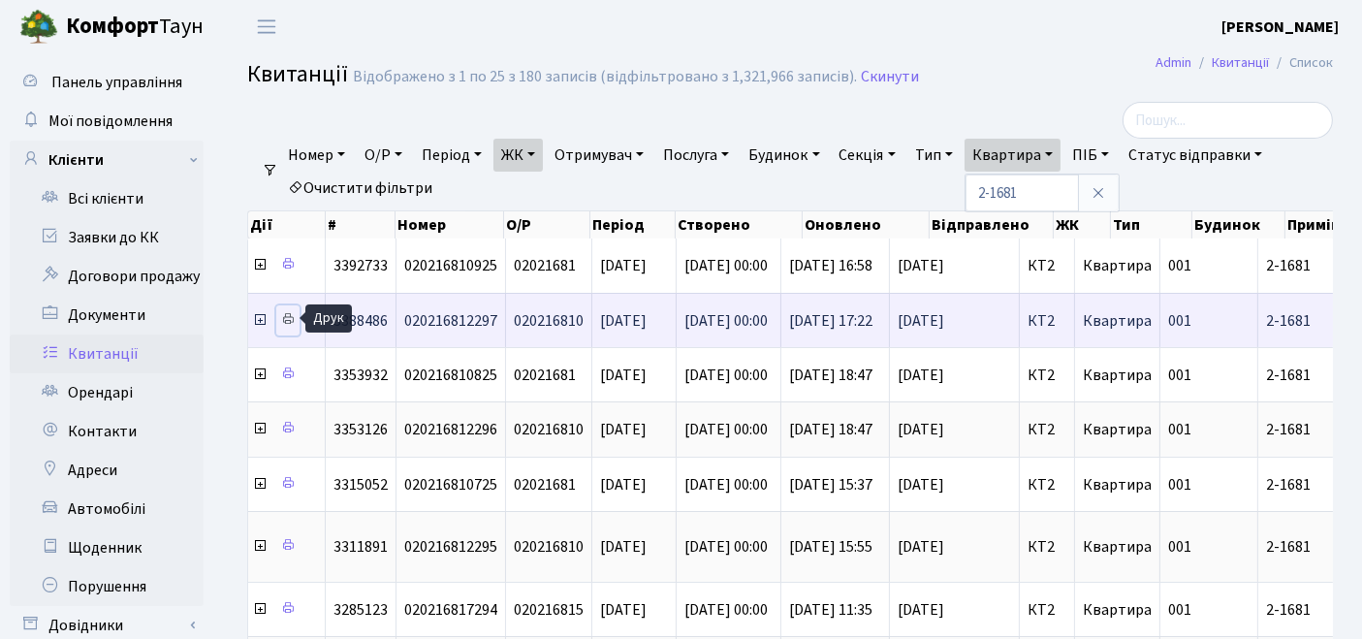
click at [287, 319] on icon at bounding box center [288, 319] width 14 height 14
